Goal: Check status: Check status

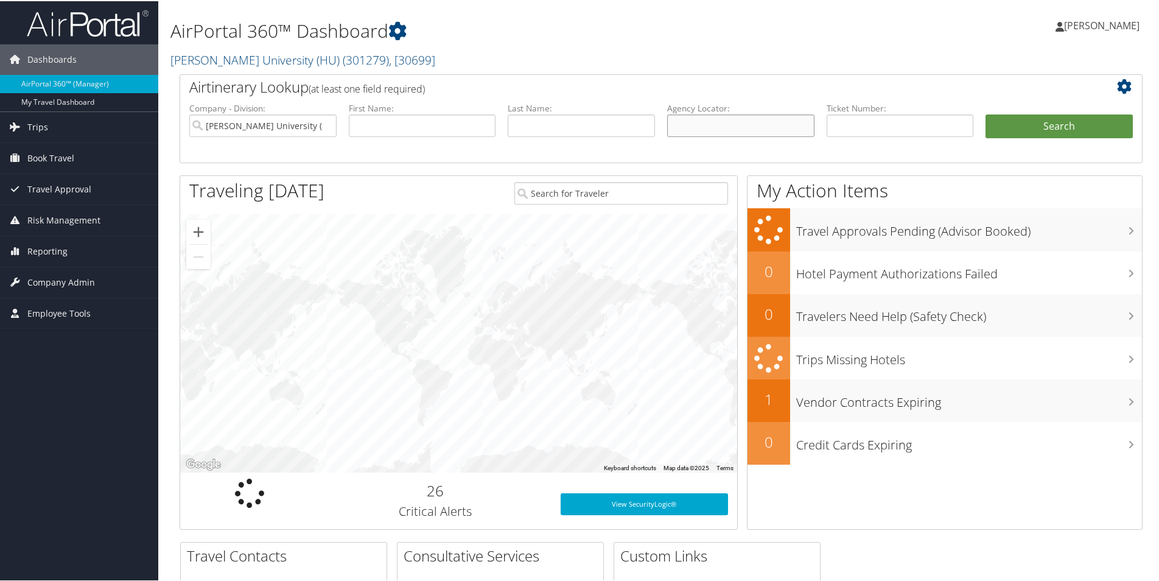
paste input "CNN7NC"
type input "CNN7NC"
click at [1021, 127] on button "Search" at bounding box center [1058, 125] width 147 height 24
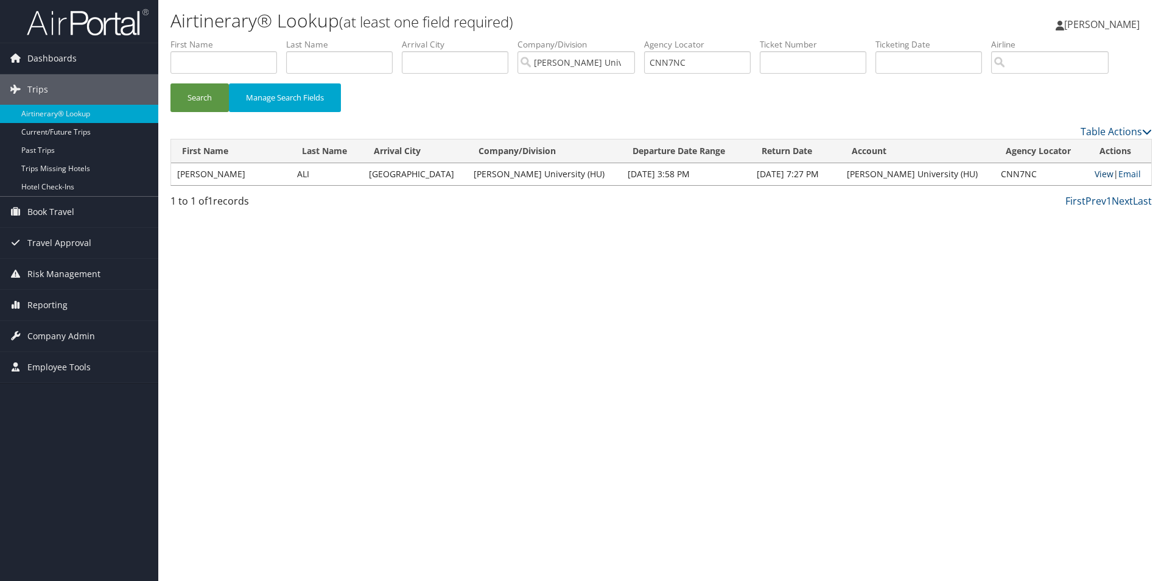
click at [1095, 172] on link "View" at bounding box center [1103, 174] width 19 height 12
click at [1094, 173] on link "View" at bounding box center [1103, 174] width 19 height 12
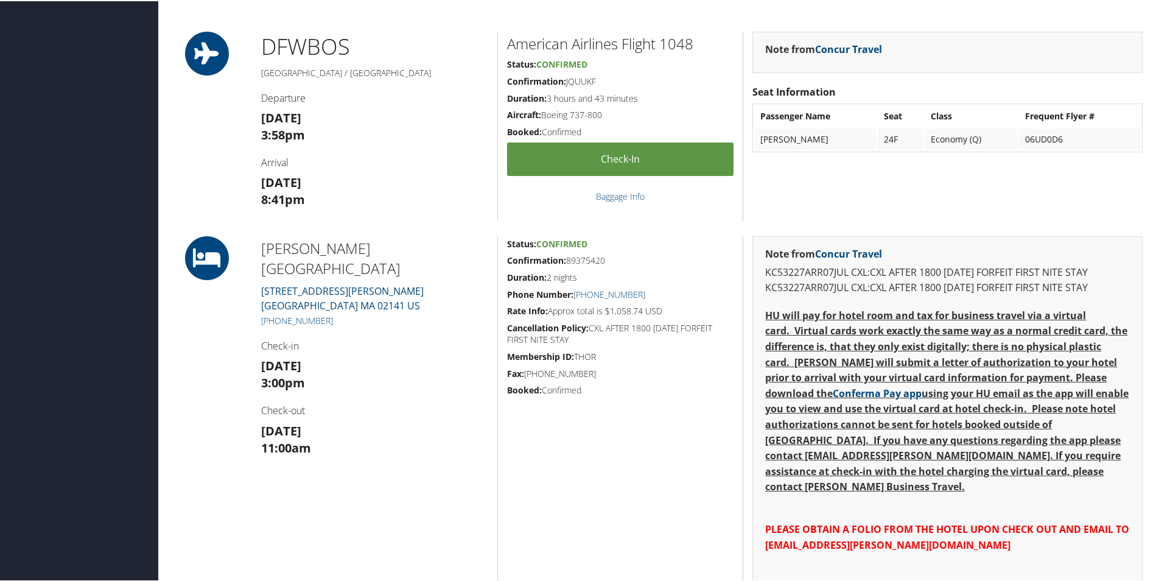
scroll to position [487, 0]
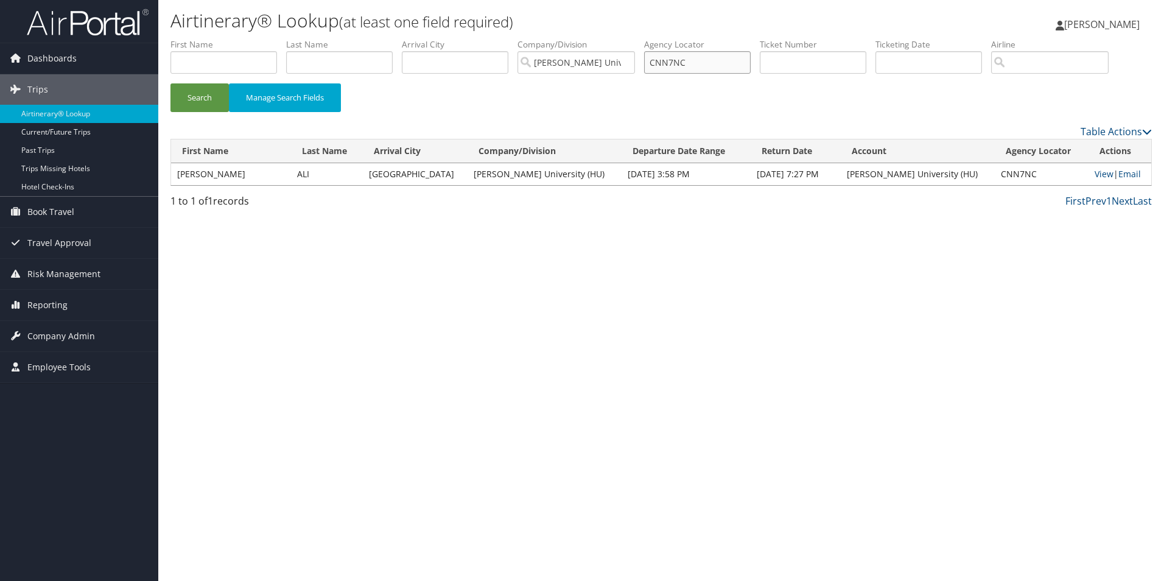
click at [713, 55] on input "CNN7NC" at bounding box center [697, 62] width 106 height 23
drag, startPoint x: 713, startPoint y: 58, endPoint x: 652, endPoint y: 62, distance: 61.0
click at [652, 62] on input "CNN7NC" at bounding box center [697, 62] width 106 height 23
paste input "DQJXZ"
type input "CDQJXZ"
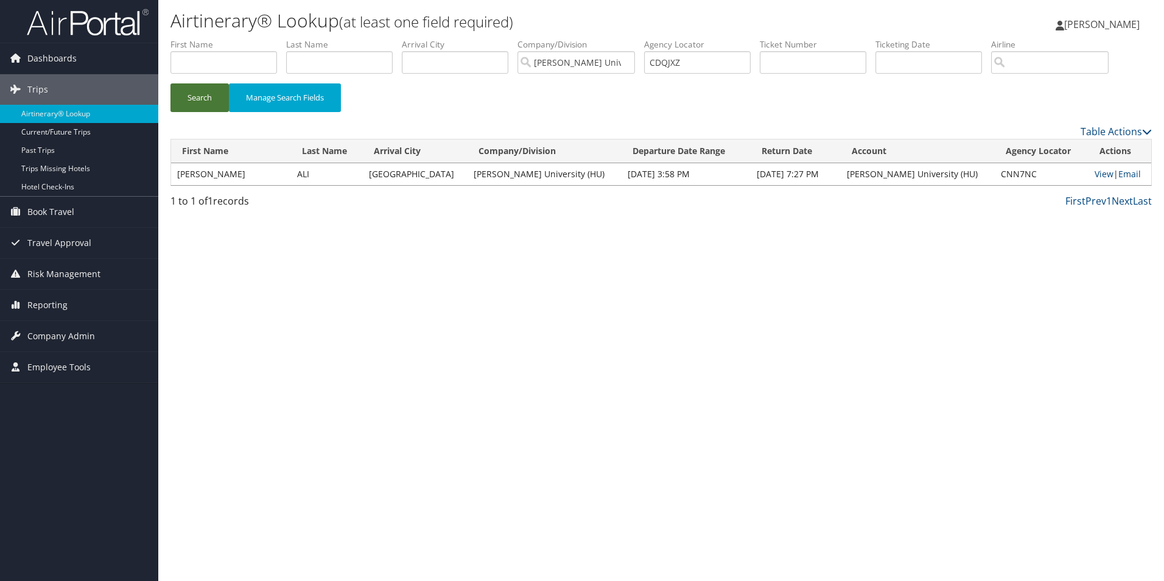
click at [194, 89] on button "Search" at bounding box center [199, 97] width 58 height 29
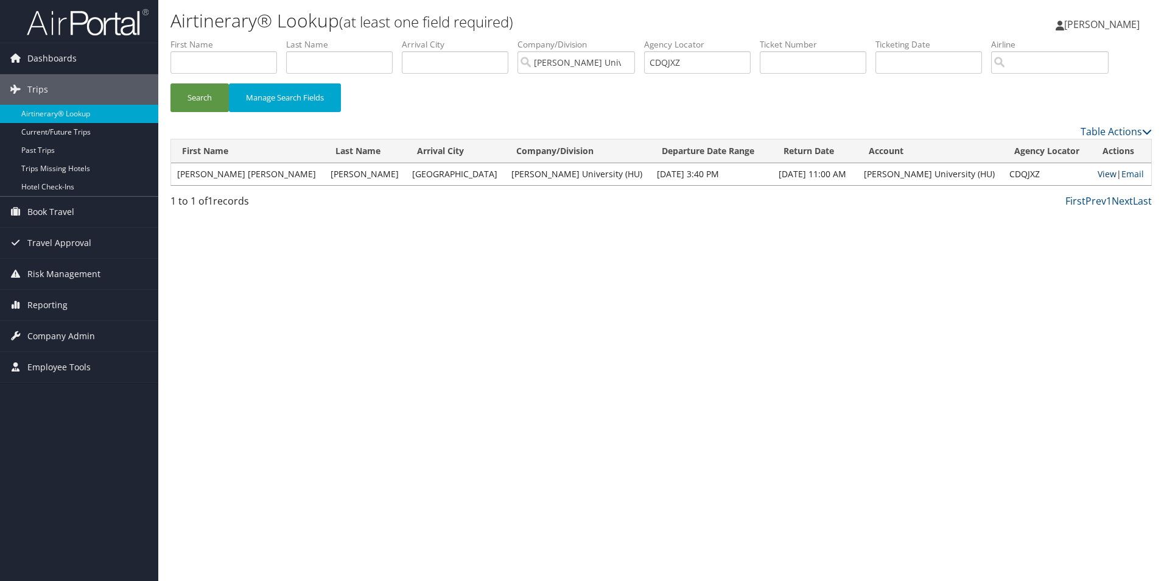
click at [1097, 172] on link "View" at bounding box center [1106, 174] width 19 height 12
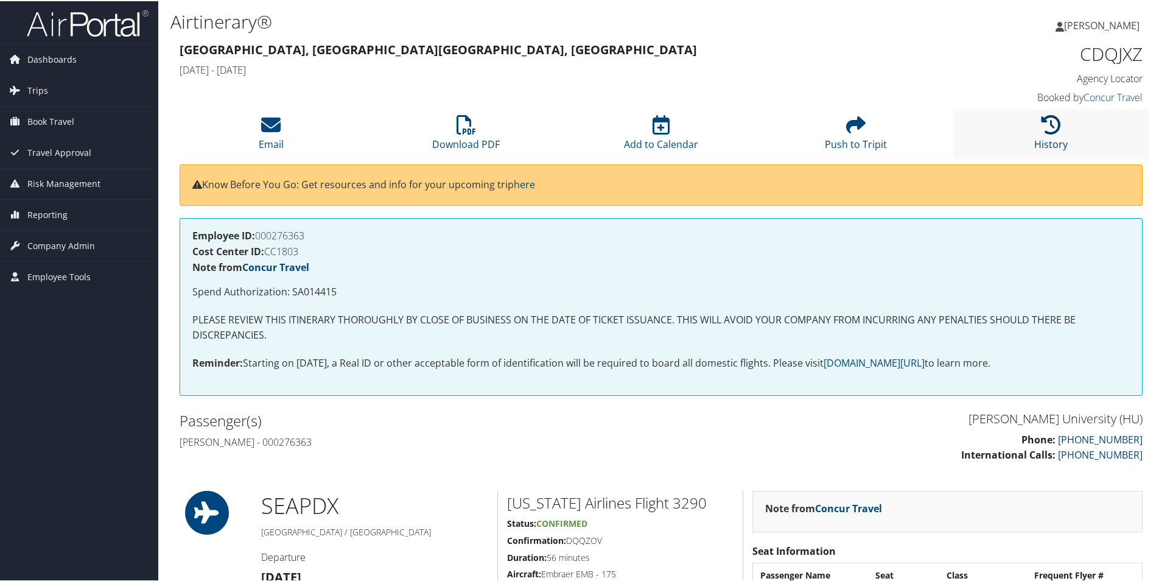
click at [1047, 132] on icon at bounding box center [1050, 123] width 19 height 19
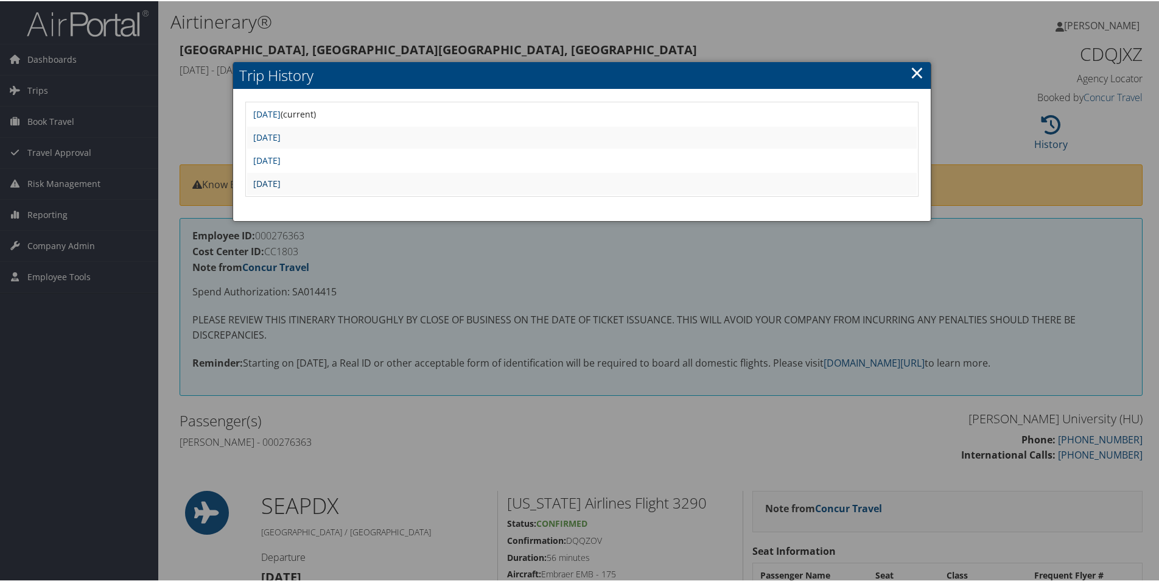
click at [281, 182] on link "Thu May 29 09:12:35 MDT 2025" at bounding box center [266, 182] width 27 height 12
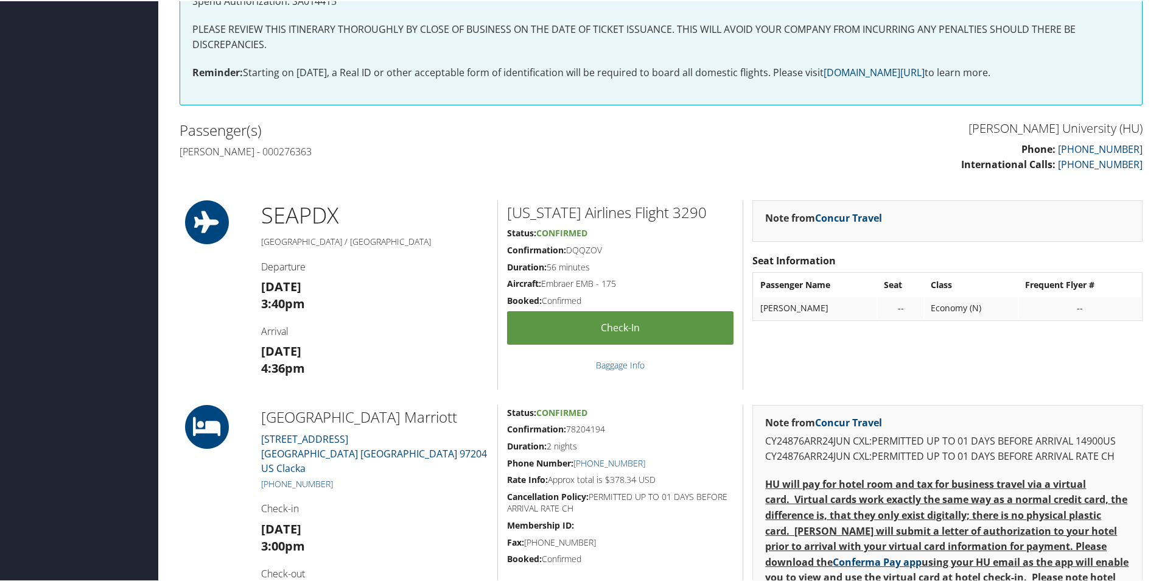
scroll to position [365, 0]
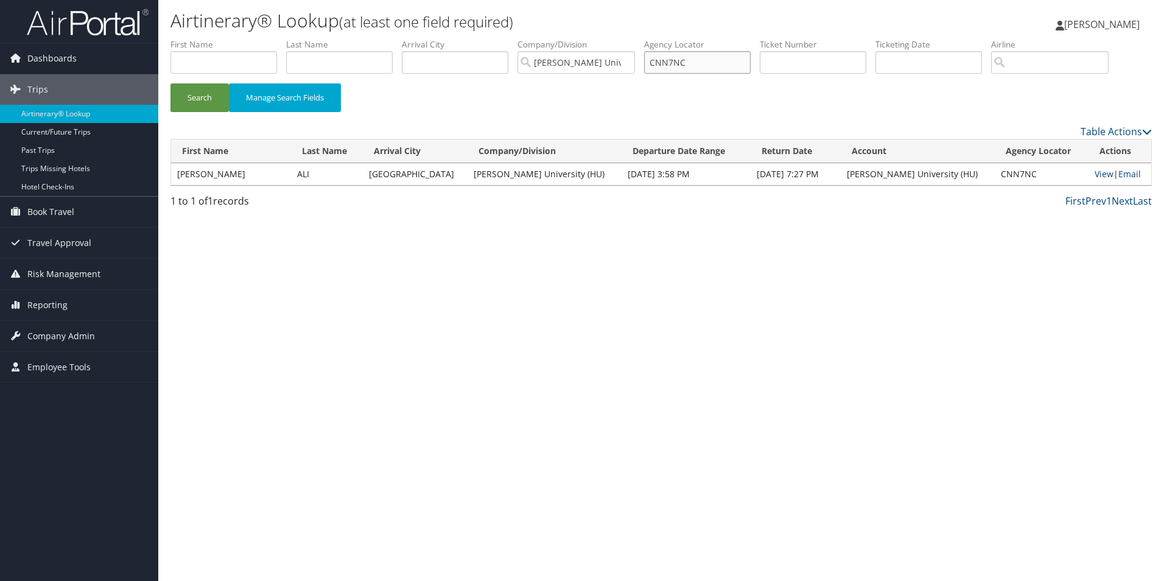
drag, startPoint x: 713, startPoint y: 61, endPoint x: 647, endPoint y: 61, distance: 65.1
click at [647, 38] on ul "First Name Last Name Departure City Arrival City Company/Division [PERSON_NAME]…" at bounding box center [660, 38] width 981 height 0
paste input "DQD4"
type input "CDQD4C"
click at [196, 92] on button "Search" at bounding box center [199, 97] width 58 height 29
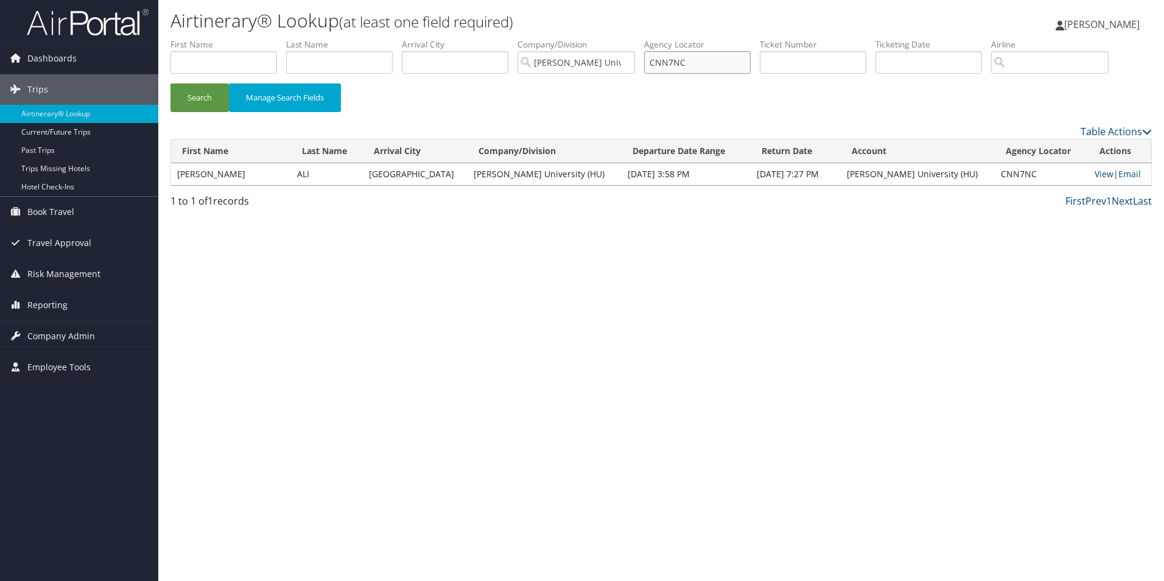
drag, startPoint x: 703, startPoint y: 63, endPoint x: 659, endPoint y: 63, distance: 43.8
click at [659, 63] on input "CNN7NC" at bounding box center [697, 62] width 106 height 23
paste input "DQD4"
click at [204, 97] on button "Search" at bounding box center [199, 97] width 58 height 29
click at [1097, 175] on link "View" at bounding box center [1106, 174] width 19 height 12
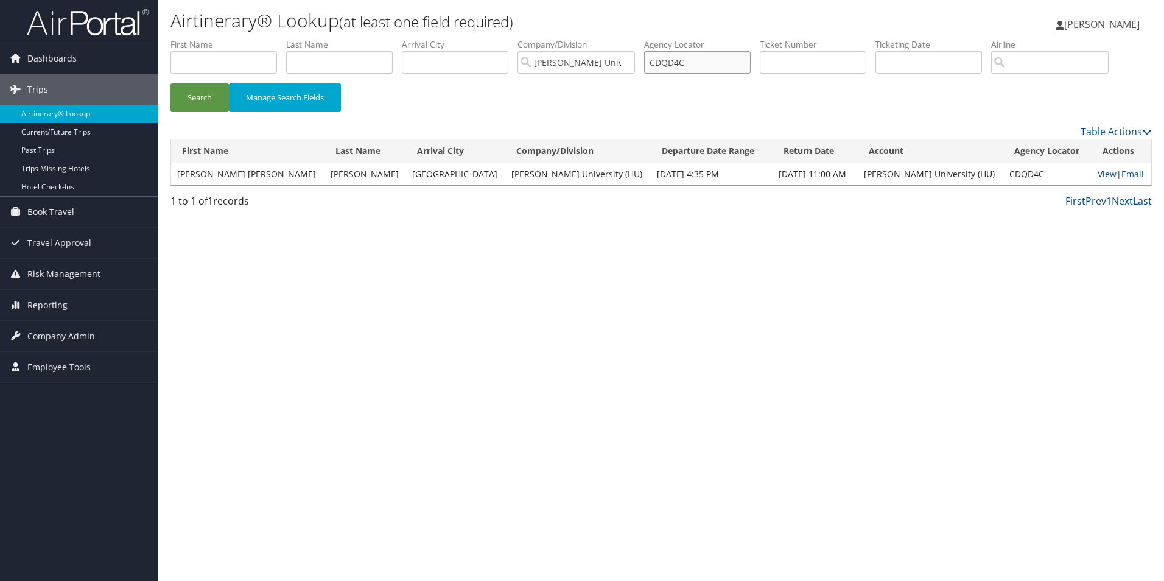
drag, startPoint x: 713, startPoint y: 65, endPoint x: 658, endPoint y: 59, distance: 55.6
click at [658, 59] on input "CDQD4C" at bounding box center [697, 62] width 106 height 23
paste input "JXZ"
click at [204, 96] on button "Search" at bounding box center [199, 97] width 58 height 29
click at [1097, 172] on link "View" at bounding box center [1106, 174] width 19 height 12
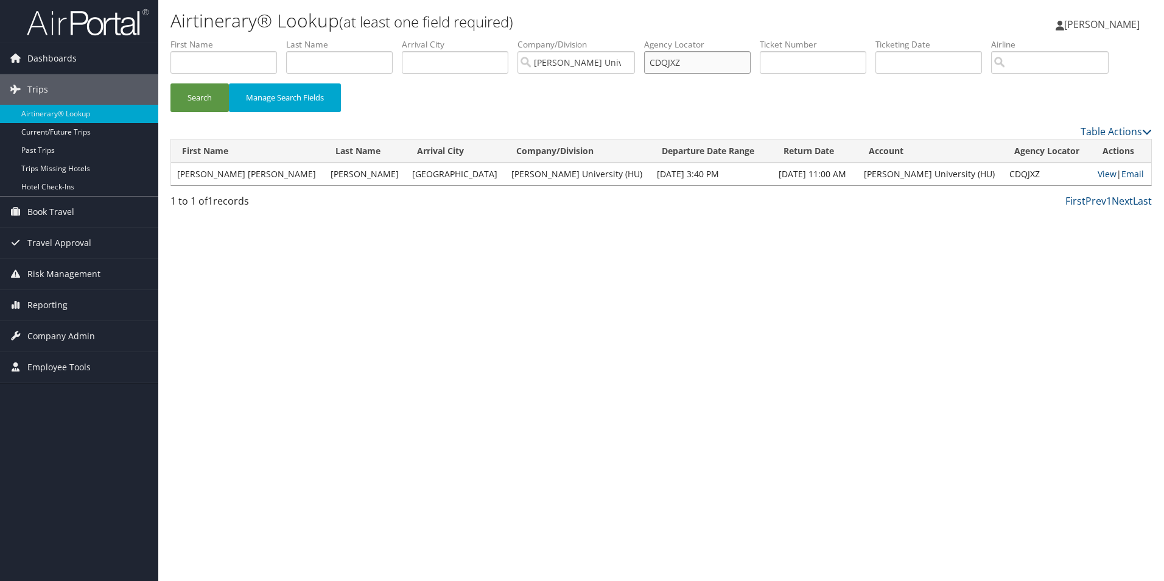
drag, startPoint x: 709, startPoint y: 64, endPoint x: 652, endPoint y: 66, distance: 56.6
click at [652, 66] on input "CDQJXZ" at bounding box center [697, 62] width 106 height 23
paste input "NN7NC"
click at [196, 94] on button "Search" at bounding box center [199, 97] width 58 height 29
click at [1095, 172] on link "View" at bounding box center [1103, 174] width 19 height 12
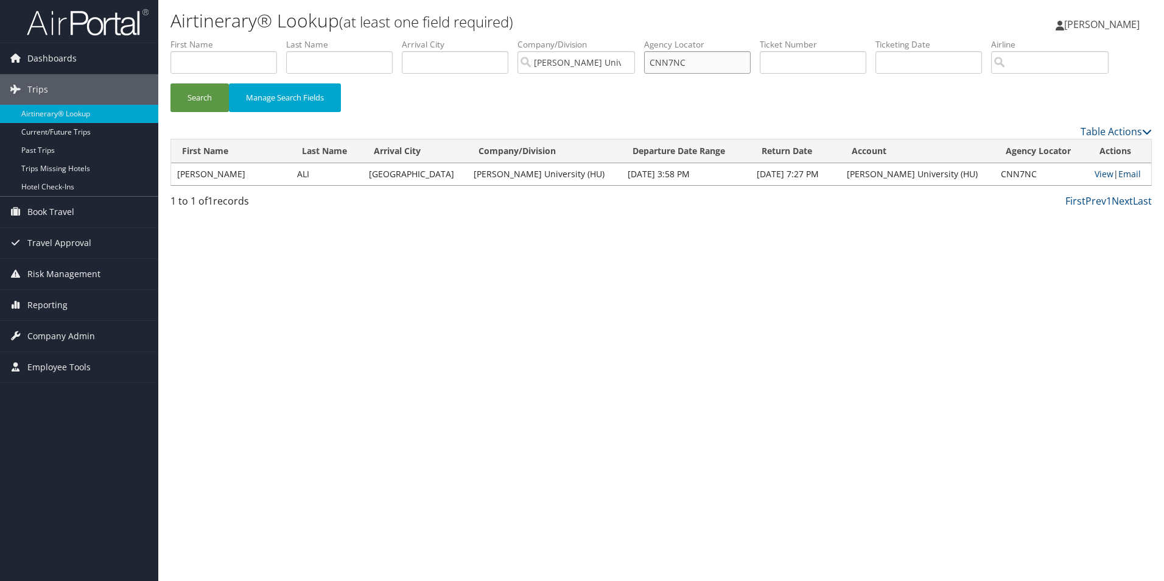
click at [709, 57] on input "CNN7NC" at bounding box center [697, 62] width 106 height 23
drag, startPoint x: 708, startPoint y: 60, endPoint x: 651, endPoint y: 65, distance: 57.4
click at [651, 38] on ul "First Name Last Name Departure City Arrival City Company/Division Howard Univer…" at bounding box center [660, 38] width 981 height 0
paste input "MLCW1"
click at [204, 90] on button "Search" at bounding box center [199, 97] width 58 height 29
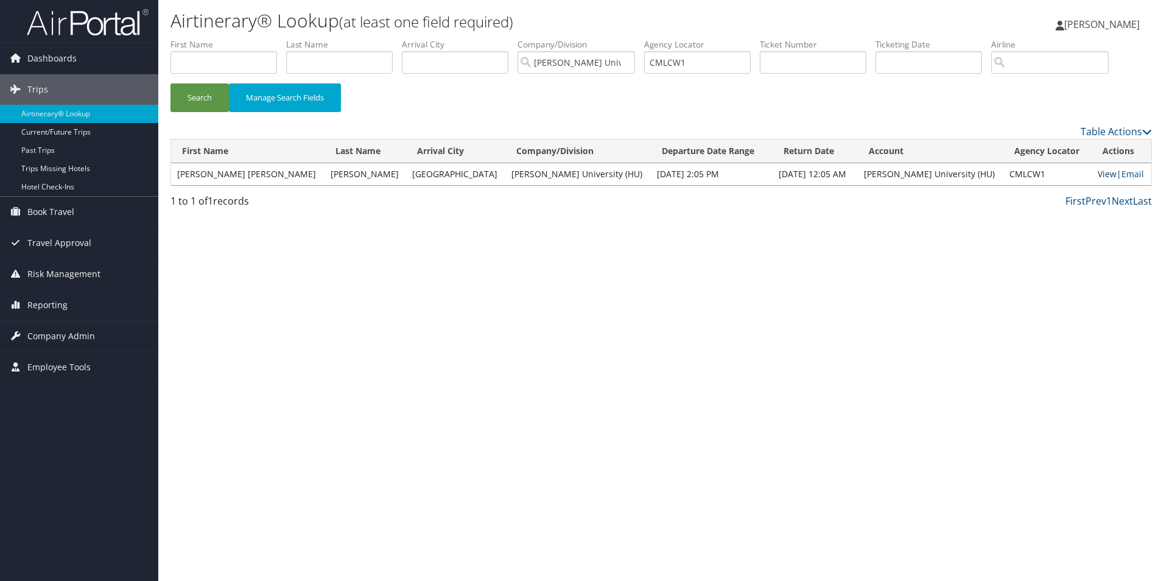
click at [1097, 172] on link "View" at bounding box center [1106, 174] width 19 height 12
drag, startPoint x: 705, startPoint y: 61, endPoint x: 658, endPoint y: 64, distance: 46.9
click at [658, 64] on input "CMLCW1" at bounding box center [697, 62] width 106 height 23
paste input "DQD4C"
type input "CDQD4C"
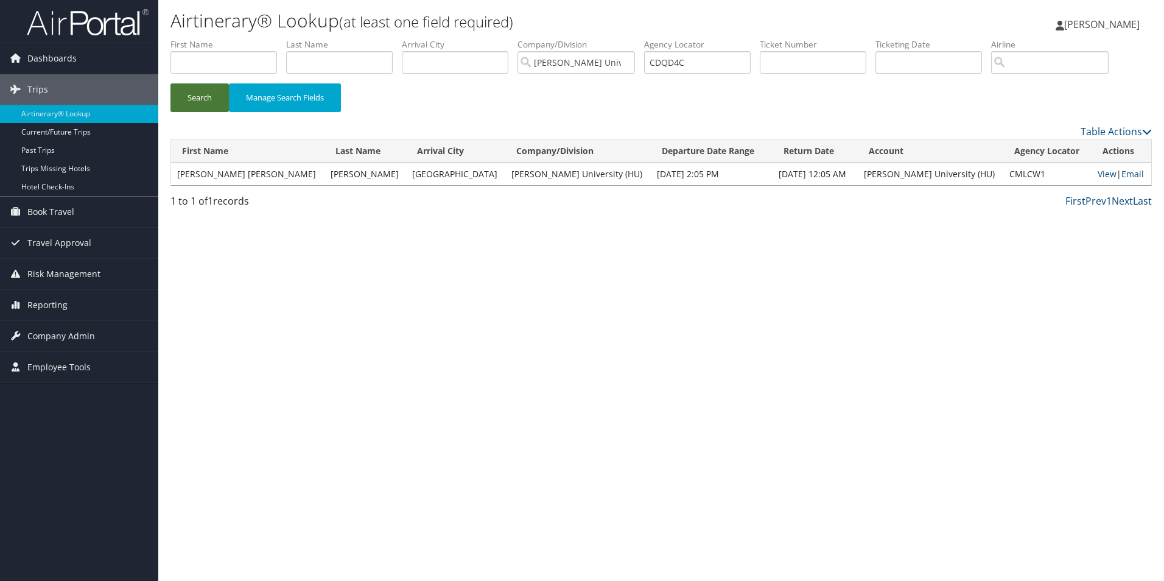
click at [209, 95] on button "Search" at bounding box center [199, 97] width 58 height 29
click at [1097, 173] on link "View" at bounding box center [1106, 174] width 19 height 12
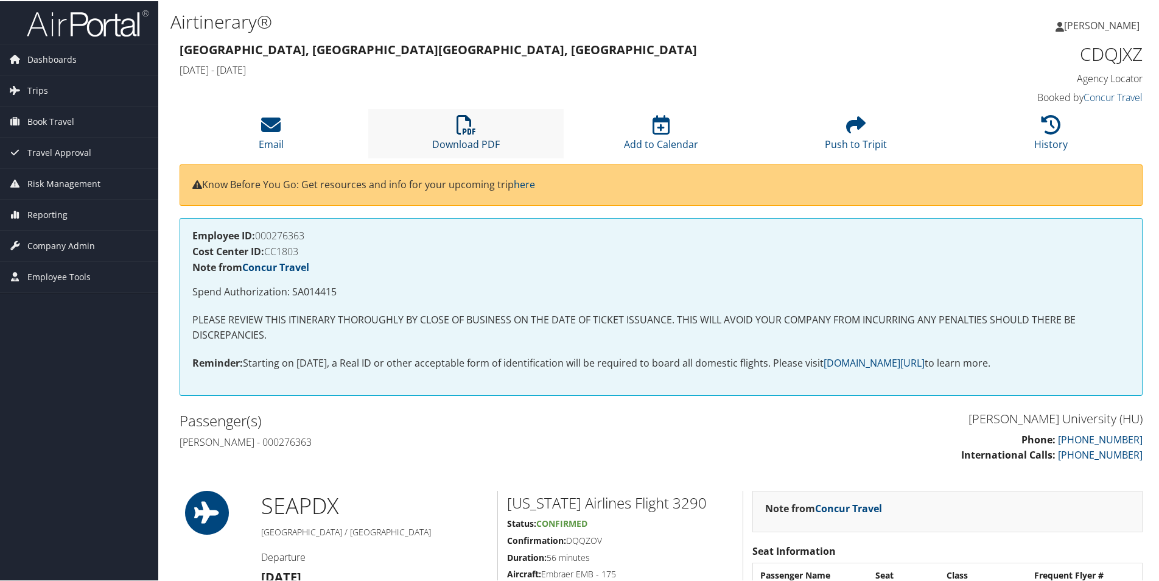
click at [460, 119] on icon at bounding box center [465, 123] width 19 height 19
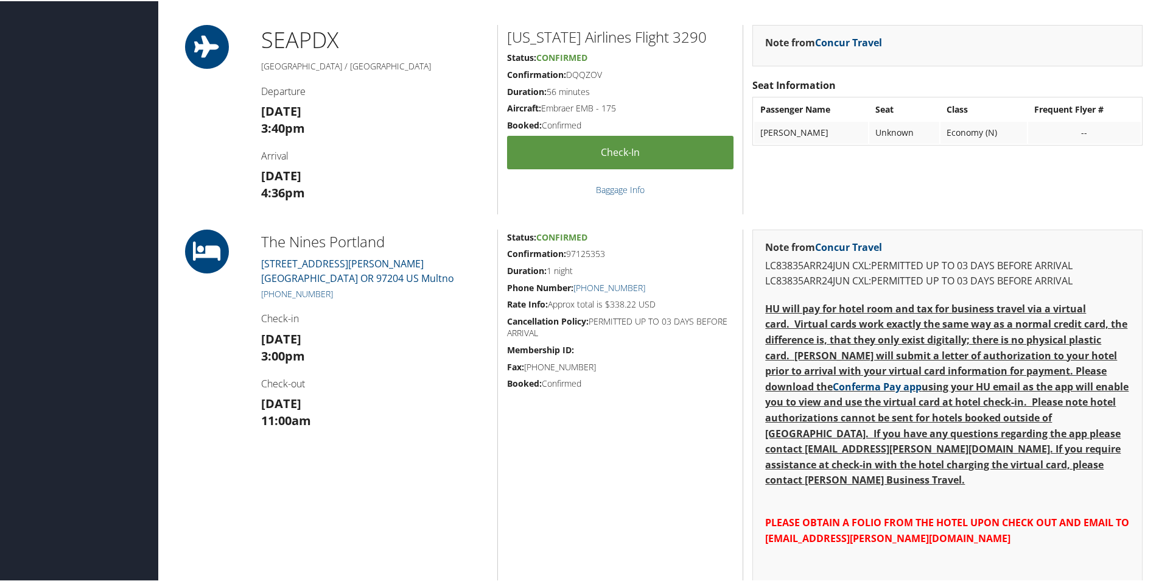
scroll to position [487, 0]
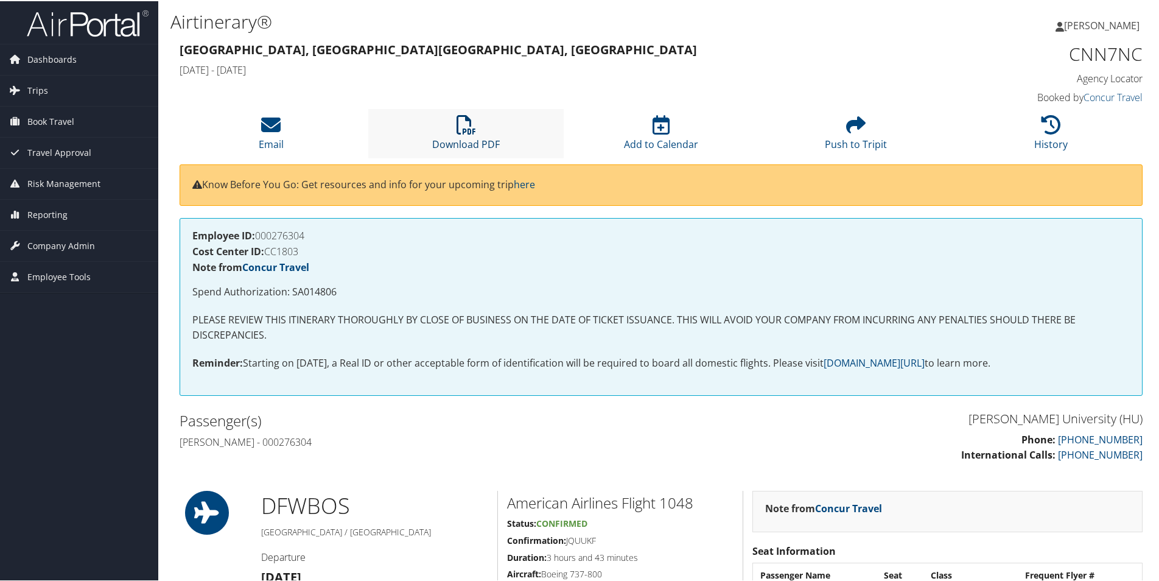
click at [460, 132] on icon at bounding box center [465, 123] width 19 height 19
click at [459, 125] on icon at bounding box center [465, 123] width 19 height 19
click at [461, 120] on icon at bounding box center [465, 123] width 19 height 19
